Goal: Navigation & Orientation: Understand site structure

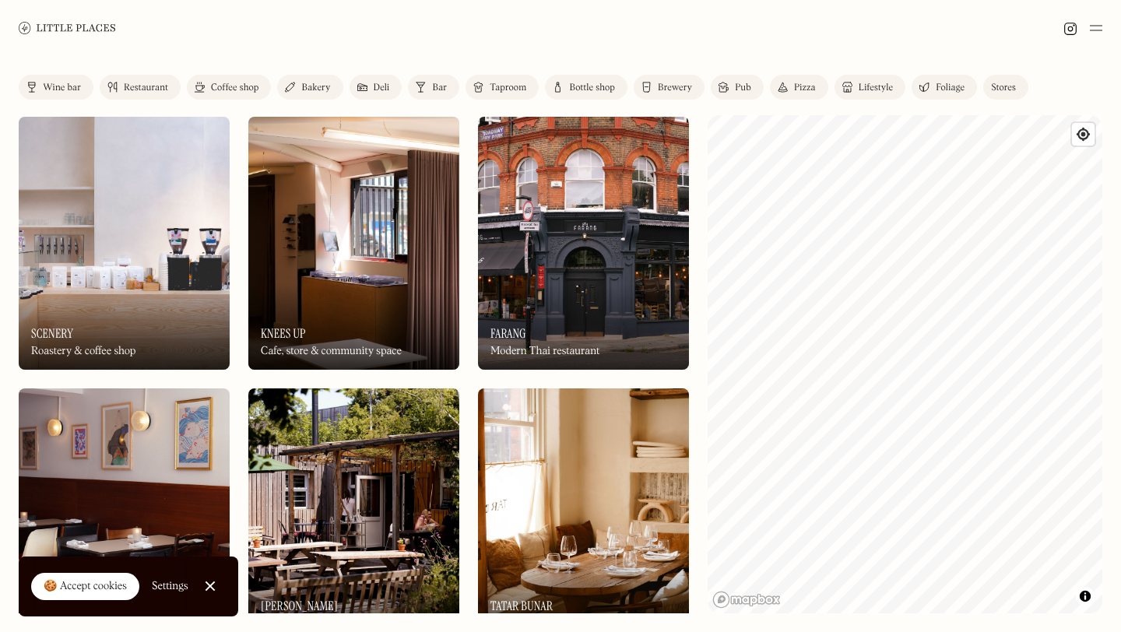
scroll to position [490, 0]
